Goal: Transaction & Acquisition: Purchase product/service

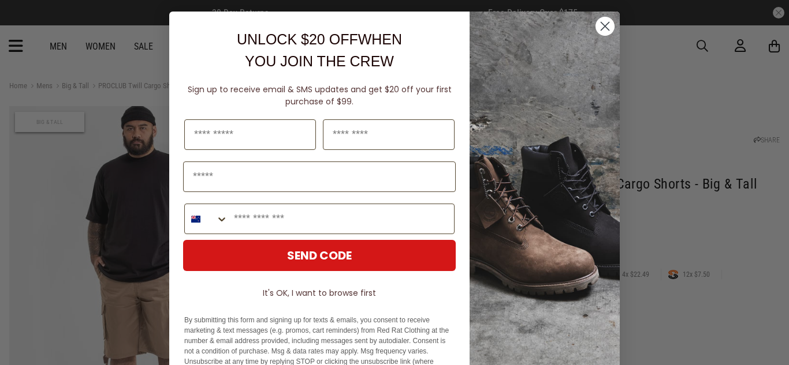
click at [604, 29] on circle "Close dialog" at bounding box center [604, 26] width 19 height 19
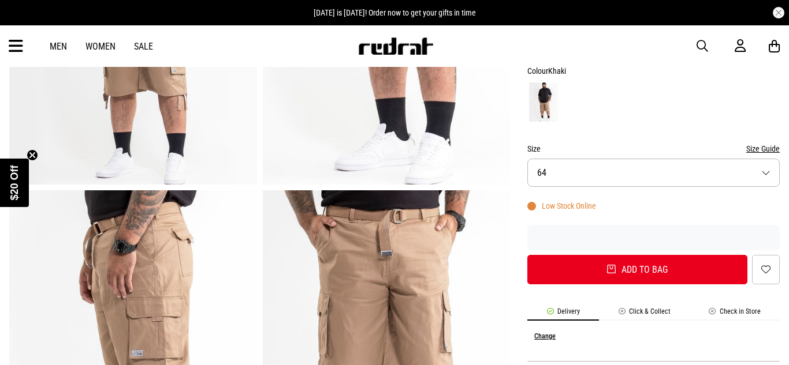
scroll to position [268, 0]
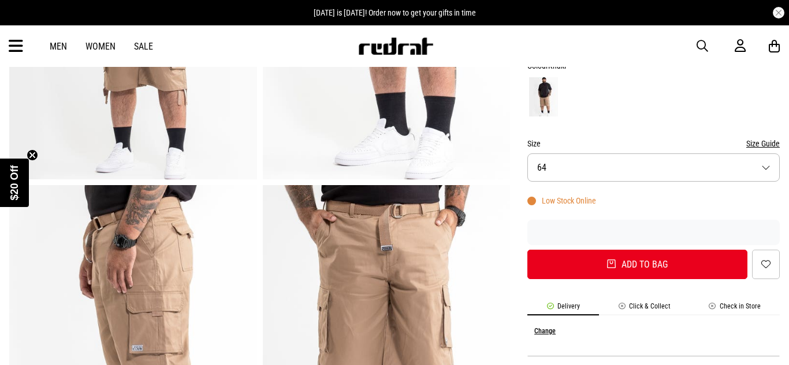
click at [581, 165] on button "Size 64" at bounding box center [653, 168] width 252 height 28
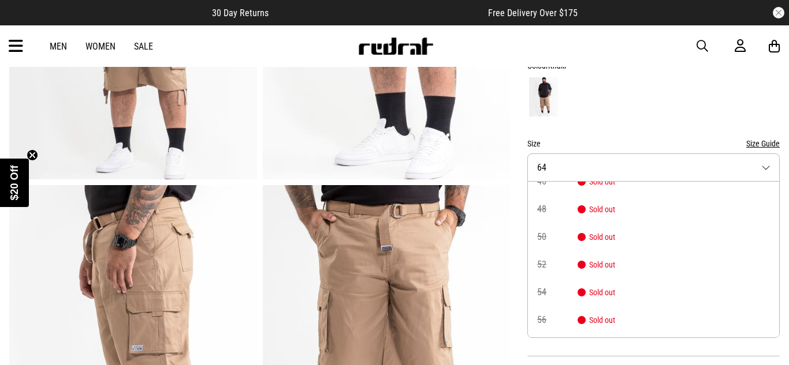
scroll to position [121, 0]
click at [502, 289] on img at bounding box center [387, 355] width 248 height 341
